Goal: Transaction & Acquisition: Purchase product/service

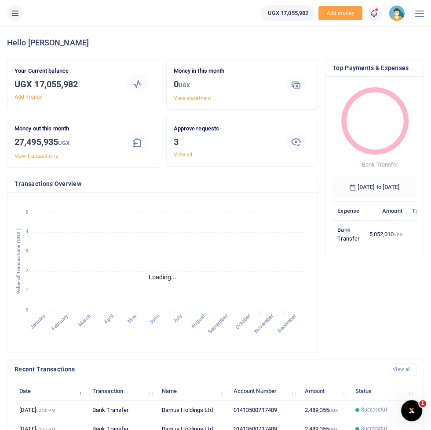
click at [16, 11] on icon at bounding box center [15, 13] width 9 height 10
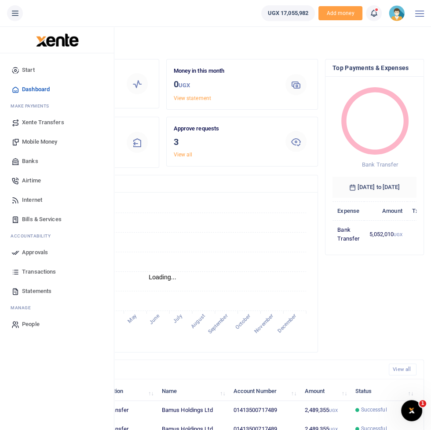
click at [29, 148] on link "Mobile Money" at bounding box center [57, 141] width 100 height 19
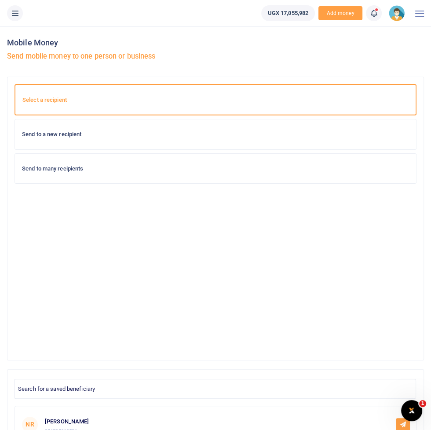
click at [18, 19] on button at bounding box center [15, 13] width 16 height 16
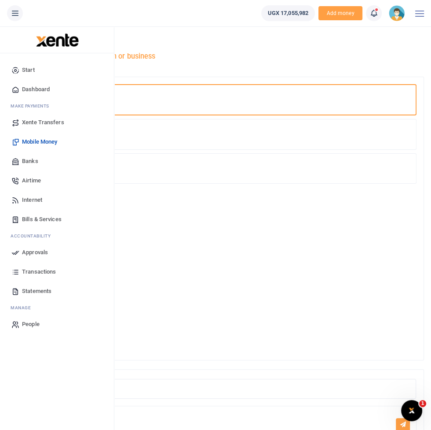
click at [30, 276] on link "Transactions" at bounding box center [57, 271] width 100 height 19
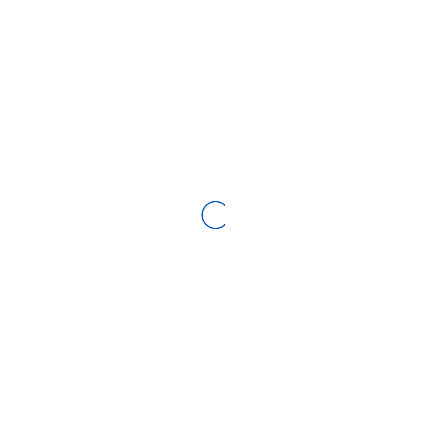
select select
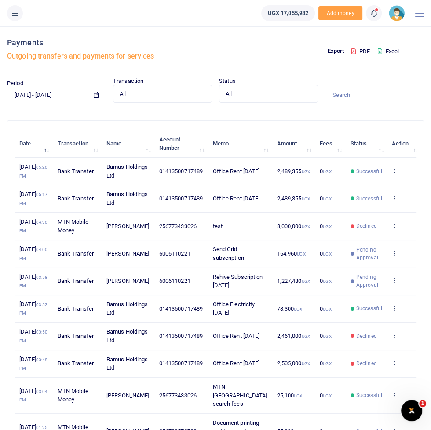
click at [62, 97] on input "09/06/2025 - 10/05/2025" at bounding box center [47, 94] width 80 height 15
click at [97, 93] on icon at bounding box center [96, 95] width 5 height 6
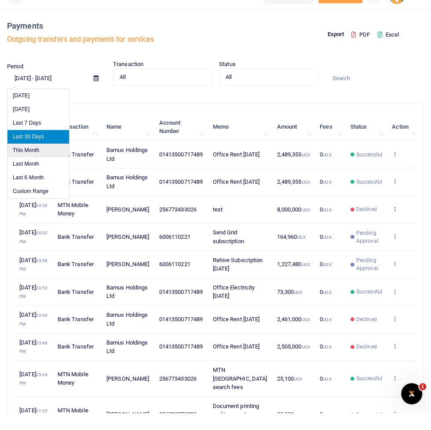
click at [26, 169] on li "This Month" at bounding box center [38, 167] width 62 height 14
type input "10/01/2025 - 10/31/2025"
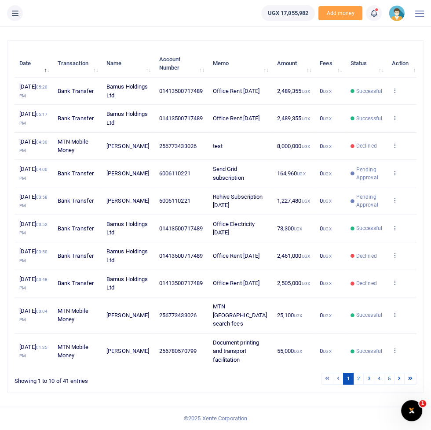
scroll to position [86, 0]
click at [360, 384] on link "2" at bounding box center [358, 378] width 11 height 12
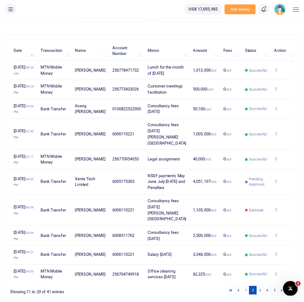
scroll to position [70, 0]
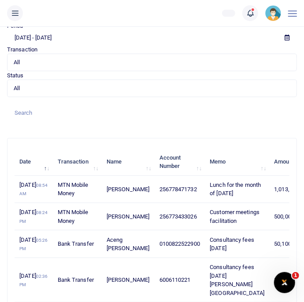
click at [13, 10] on icon at bounding box center [15, 13] width 9 height 10
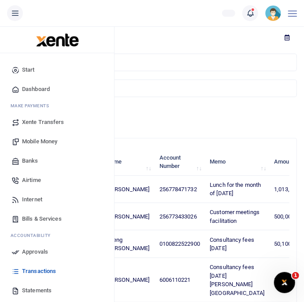
click at [30, 144] on span "Mobile Money" at bounding box center [39, 141] width 35 height 9
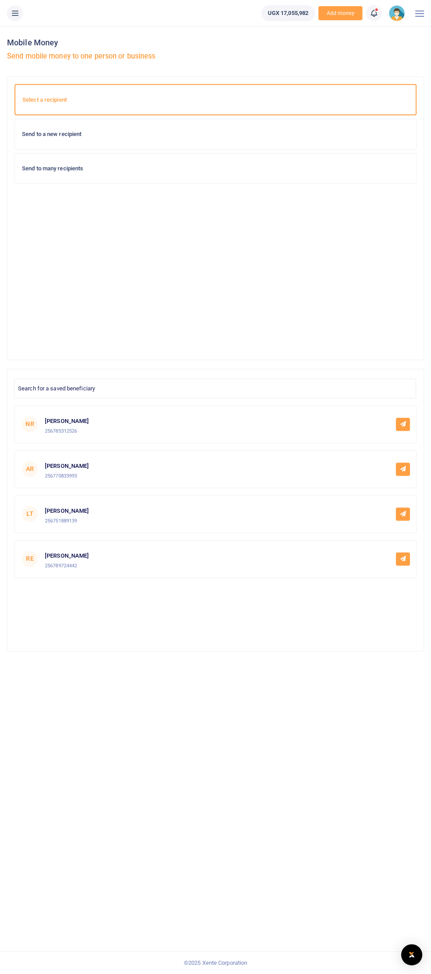
click at [60, 147] on div "Send to a new recipient" at bounding box center [215, 134] width 401 height 30
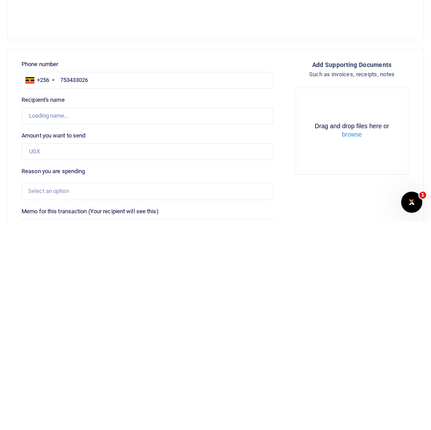
type input "753433026"
click at [52, 359] on input "Amount you want to send" at bounding box center [148, 359] width 252 height 17
type input "500,000"
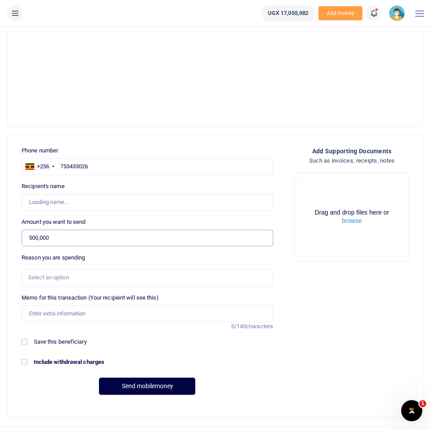
type input "Nkurunungi Francis"
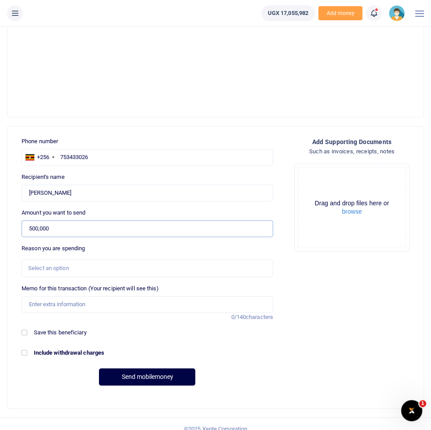
scroll to position [253, 0]
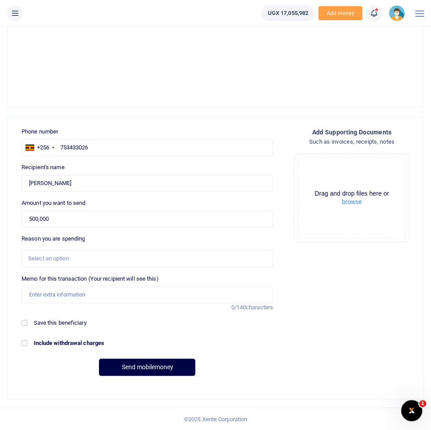
click at [47, 258] on div "Select an option" at bounding box center [144, 258] width 232 height 9
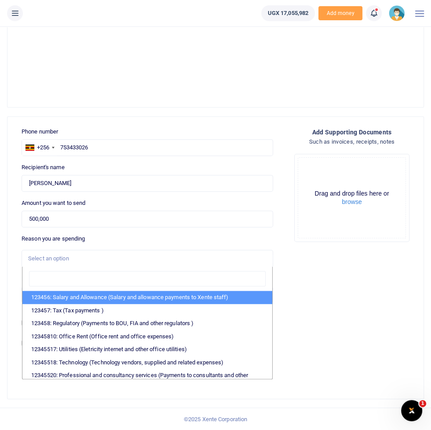
scroll to position [60, 0]
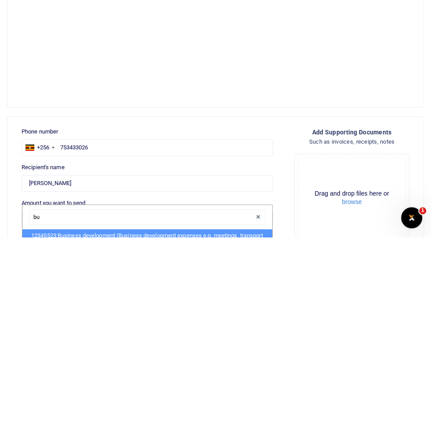
type input "bus"
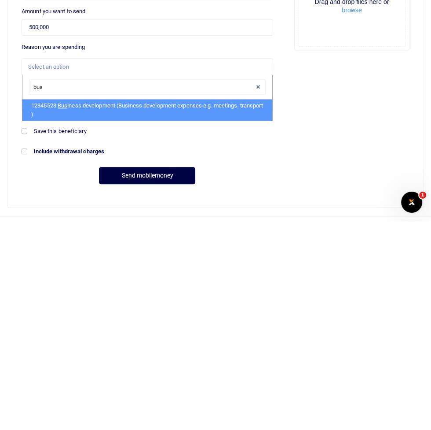
click at [59, 322] on li "12345523: Bus iness development (Business development expenses e.g. meetings, t…" at bounding box center [147, 318] width 250 height 22
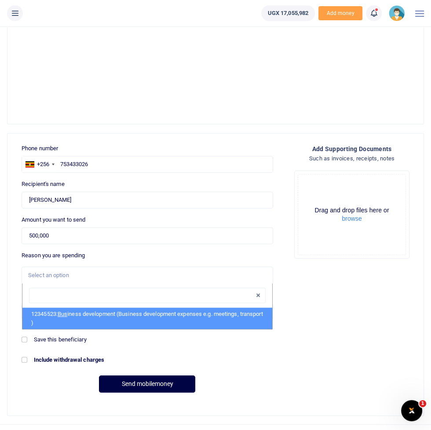
select select "15"
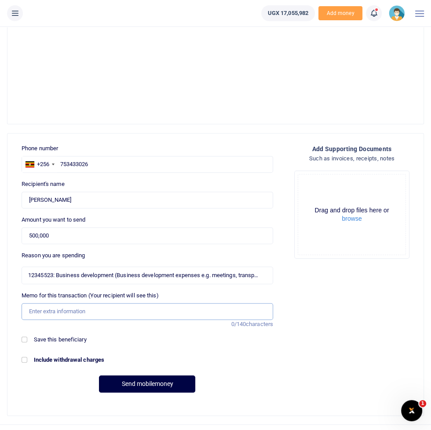
click at [67, 312] on input "Memo for this transaction (Your recipient will see this)" at bounding box center [148, 311] width 252 height 17
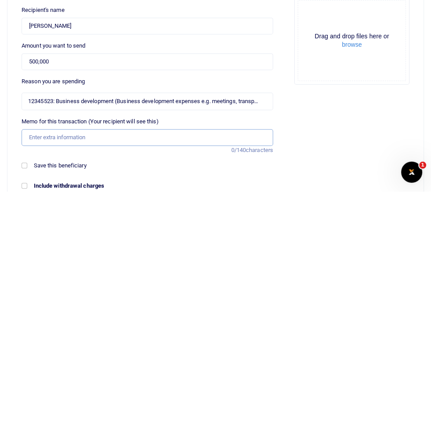
scroll to position [212, 0]
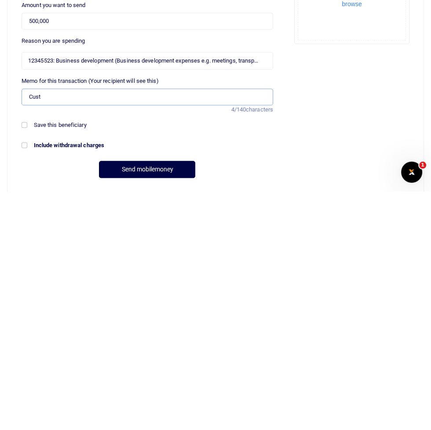
type input "Customer engagement facilitation"
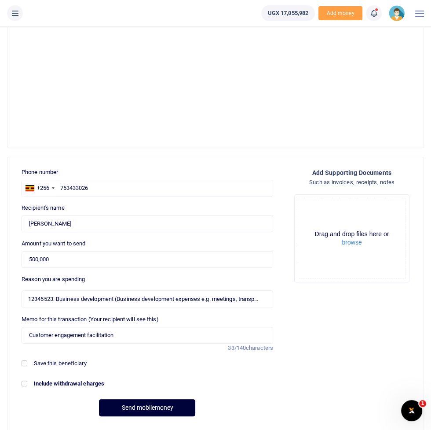
click at [129, 410] on button "Send mobilemoney" at bounding box center [147, 407] width 96 height 17
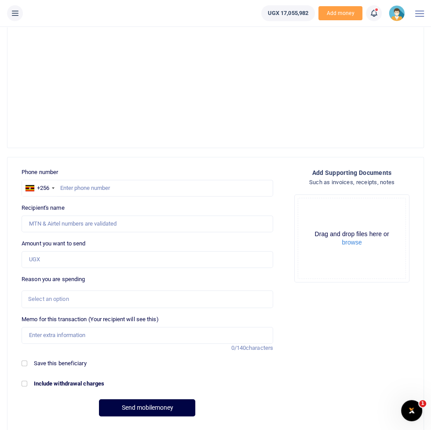
click at [19, 14] on button at bounding box center [15, 13] width 16 height 16
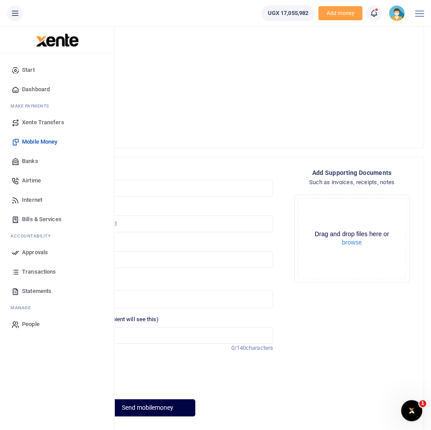
click at [28, 255] on span "Approvals" at bounding box center [35, 252] width 26 height 9
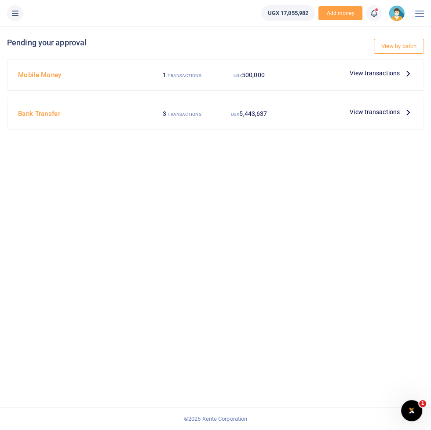
click at [195, 110] on label "3 TRANSACTIONS" at bounding box center [182, 113] width 38 height 9
click at [398, 76] on span "View transactions" at bounding box center [375, 73] width 50 height 10
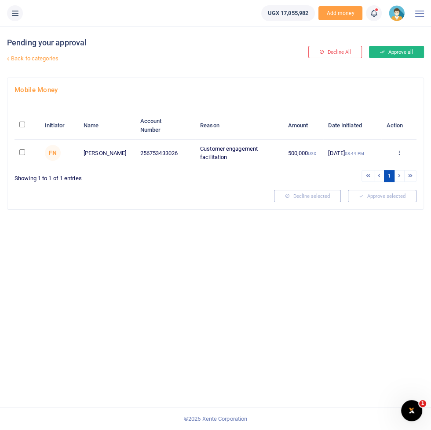
click at [414, 48] on button "Approve all" at bounding box center [396, 52] width 55 height 12
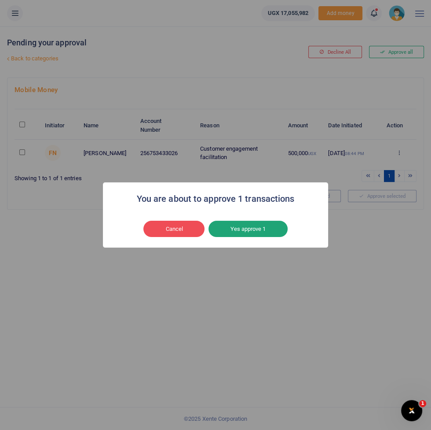
click at [266, 224] on button "Yes approve 1" at bounding box center [248, 228] width 79 height 17
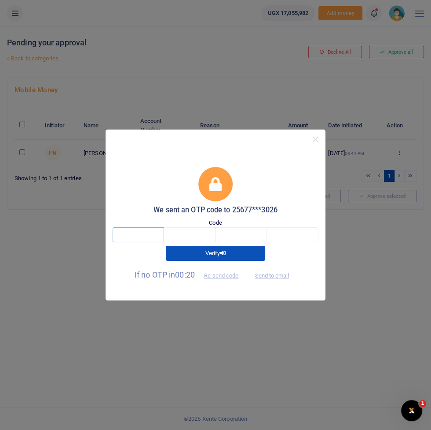
click at [134, 231] on input "text" at bounding box center [138, 234] width 51 height 15
type input "6"
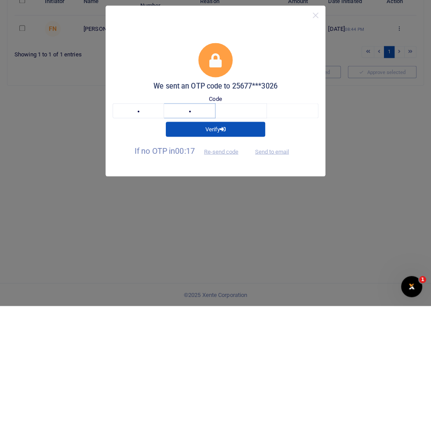
type input "2"
type input "4"
type input "7"
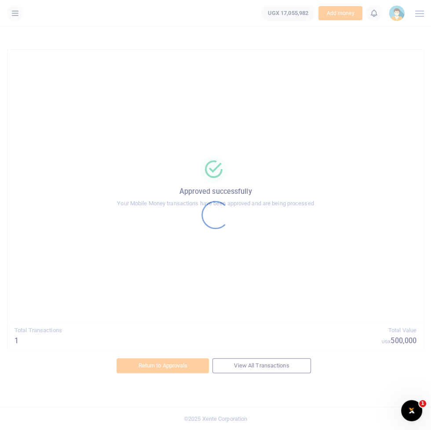
scroll to position [17, 0]
